Goal: Task Accomplishment & Management: Manage account settings

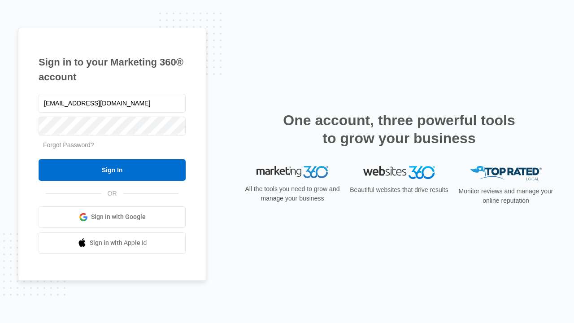
type input "[EMAIL_ADDRESS][DOMAIN_NAME]"
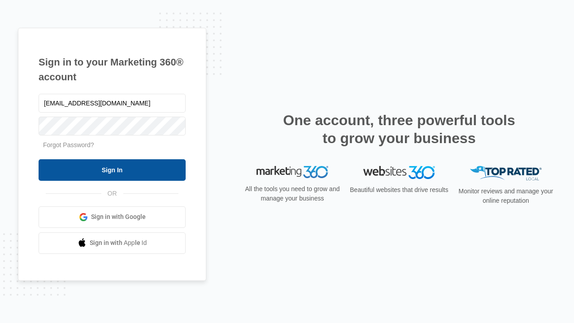
click at [112, 169] on input "Sign In" at bounding box center [112, 170] width 147 height 22
